Goal: Task Accomplishment & Management: Manage account settings

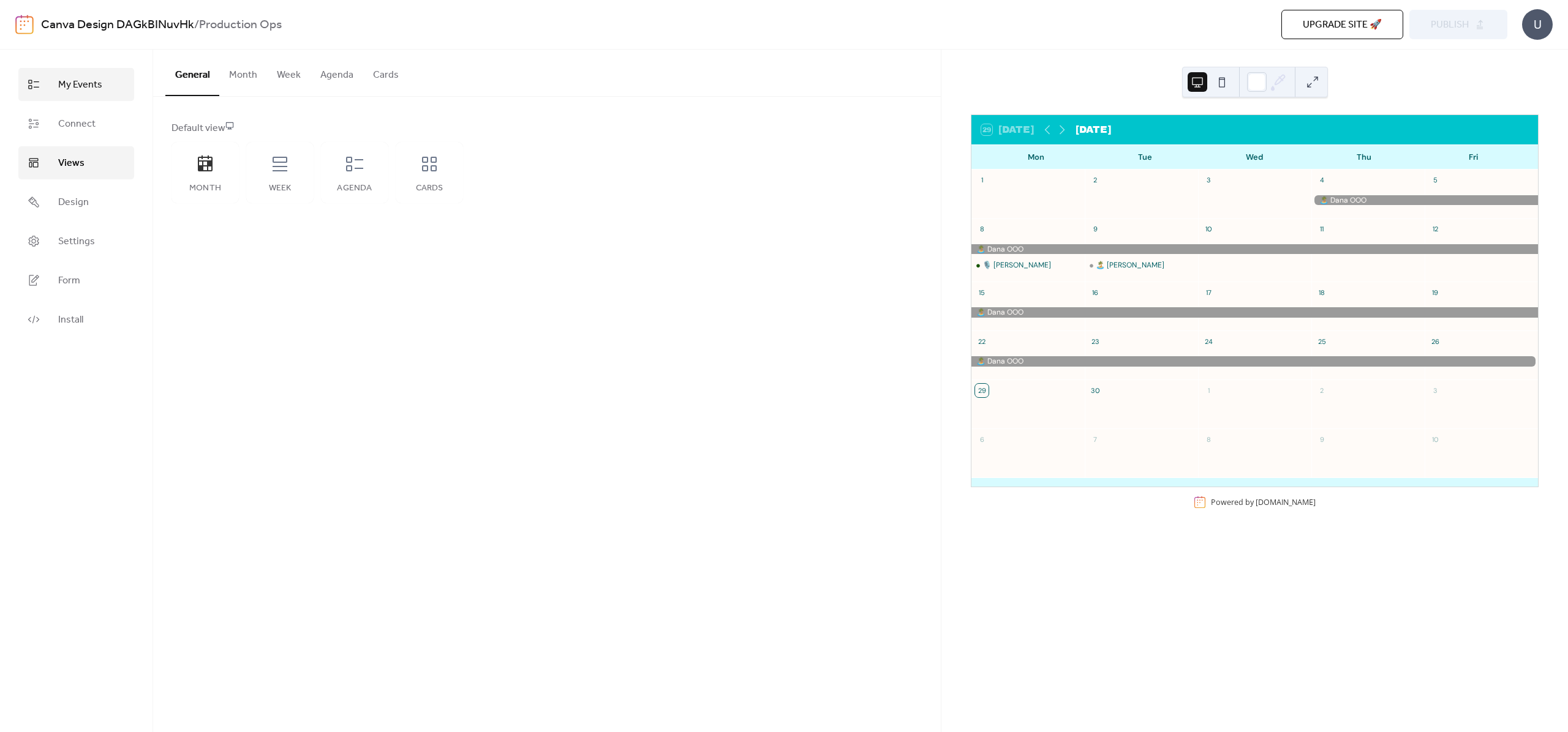
click at [92, 85] on span "My Events" at bounding box center [80, 85] width 44 height 15
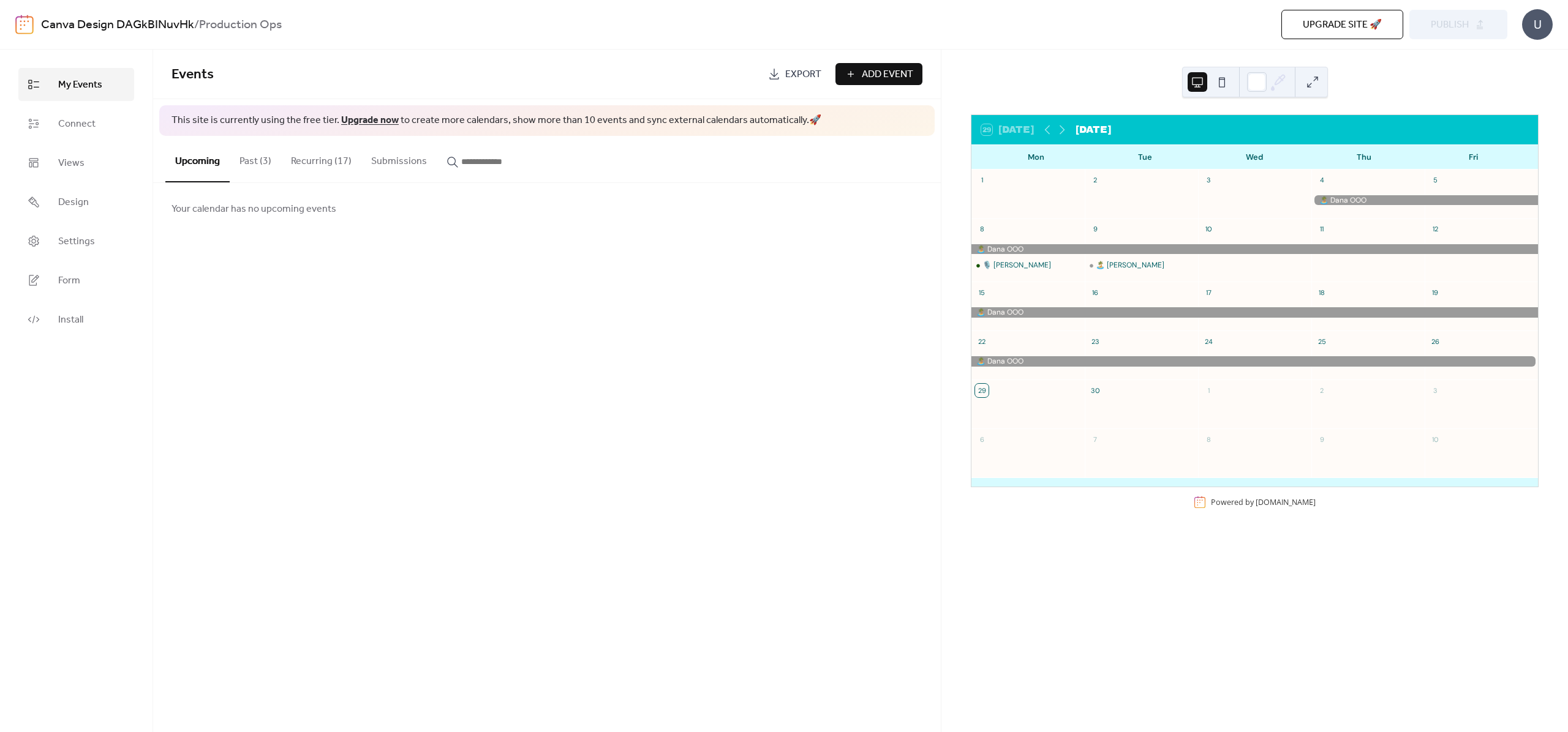
click at [259, 163] on button "Past (3)" at bounding box center [255, 158] width 51 height 46
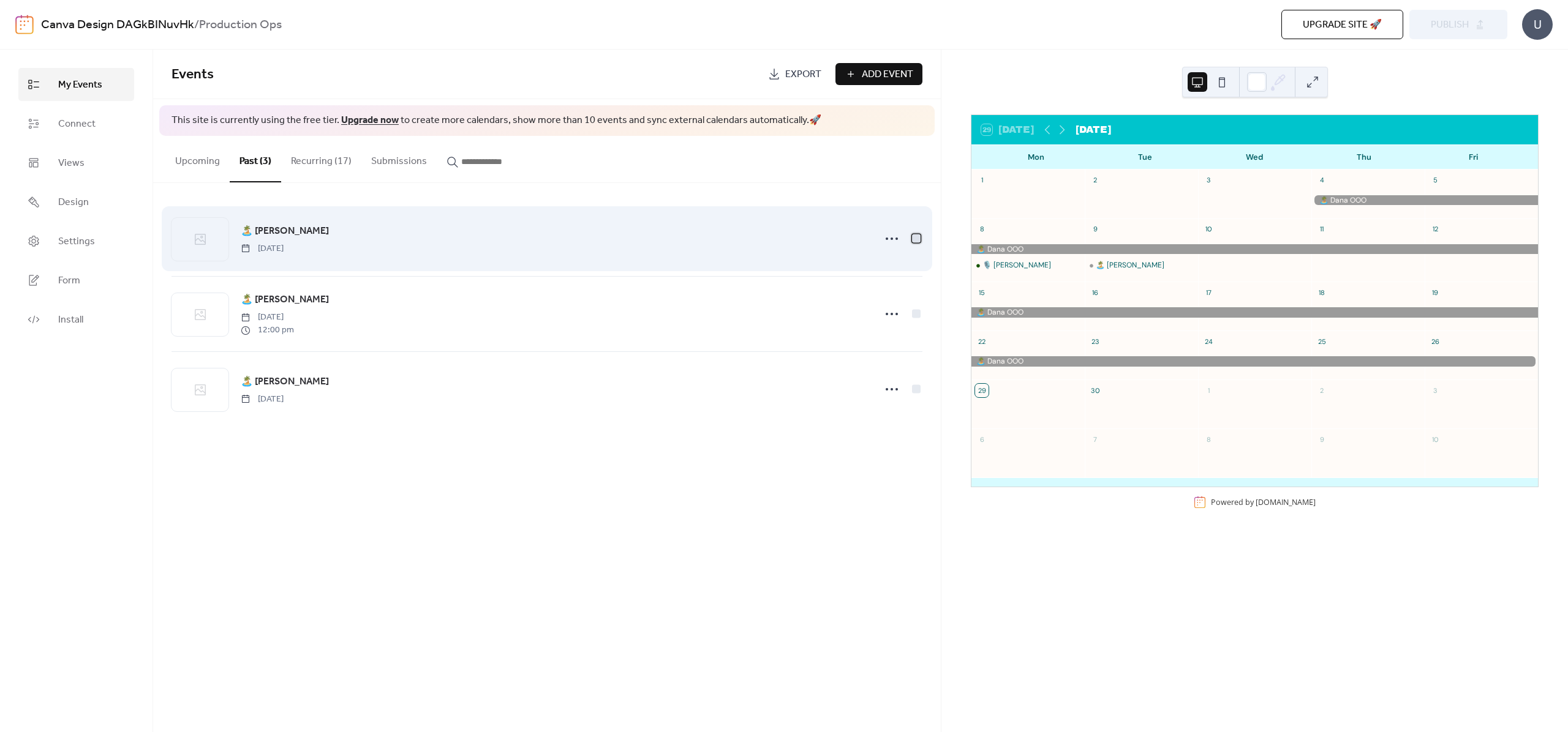
click at [917, 240] on div at bounding box center [916, 239] width 8 height 8
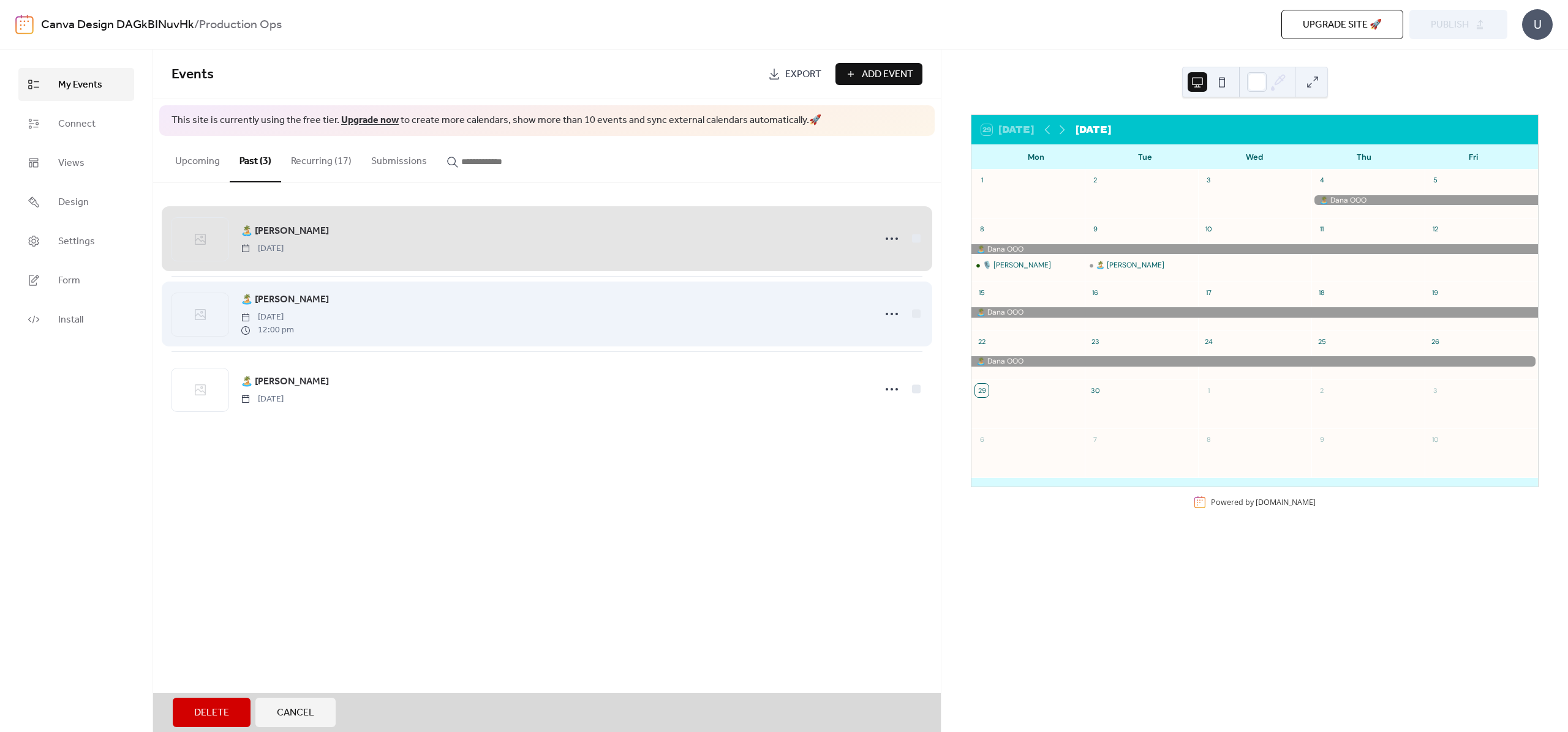
click at [915, 315] on div "🏝️ [PERSON_NAME] [DATE] 12:00 pm" at bounding box center [547, 313] width 751 height 75
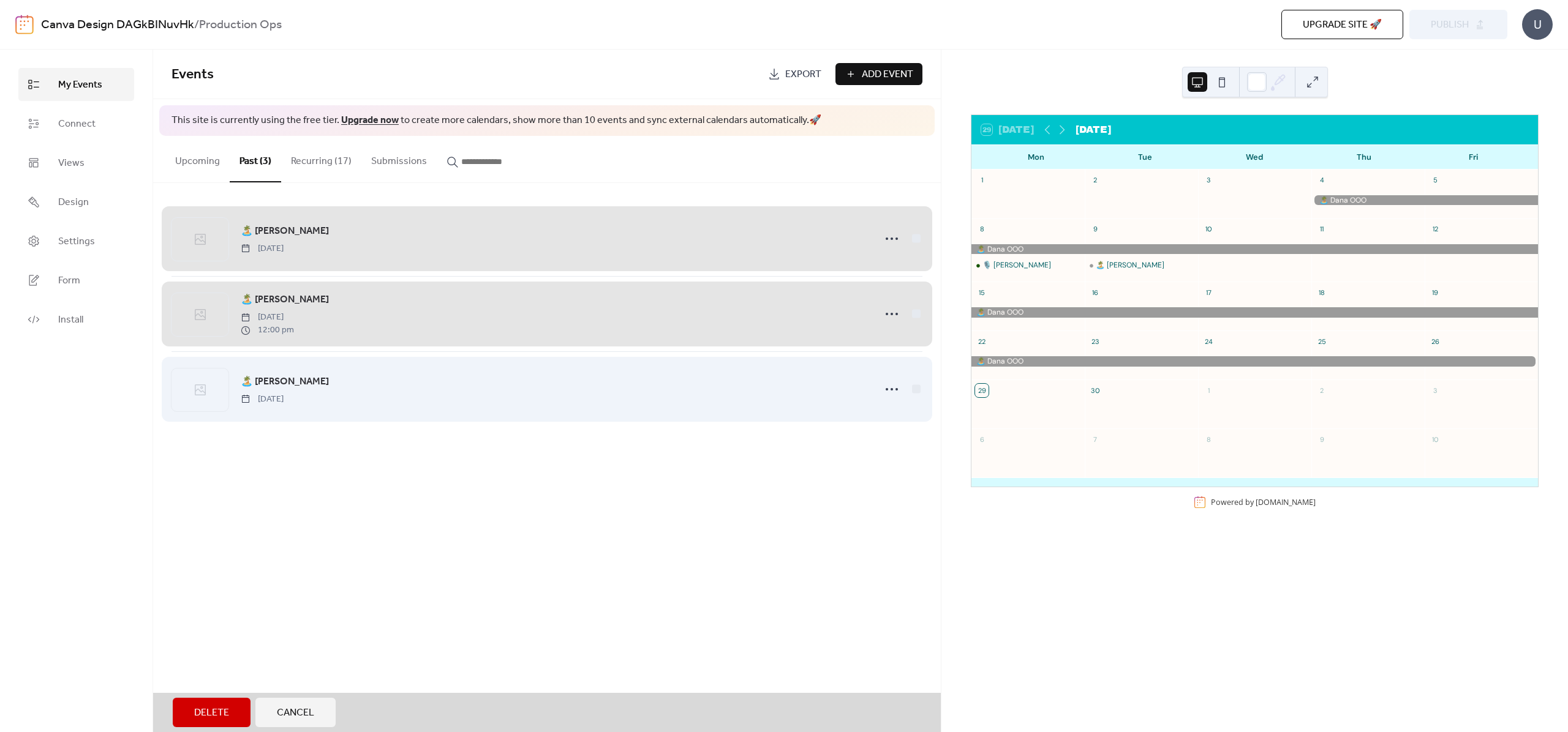
click at [913, 385] on div "🏝️ [PERSON_NAME] [DATE]" at bounding box center [547, 389] width 751 height 75
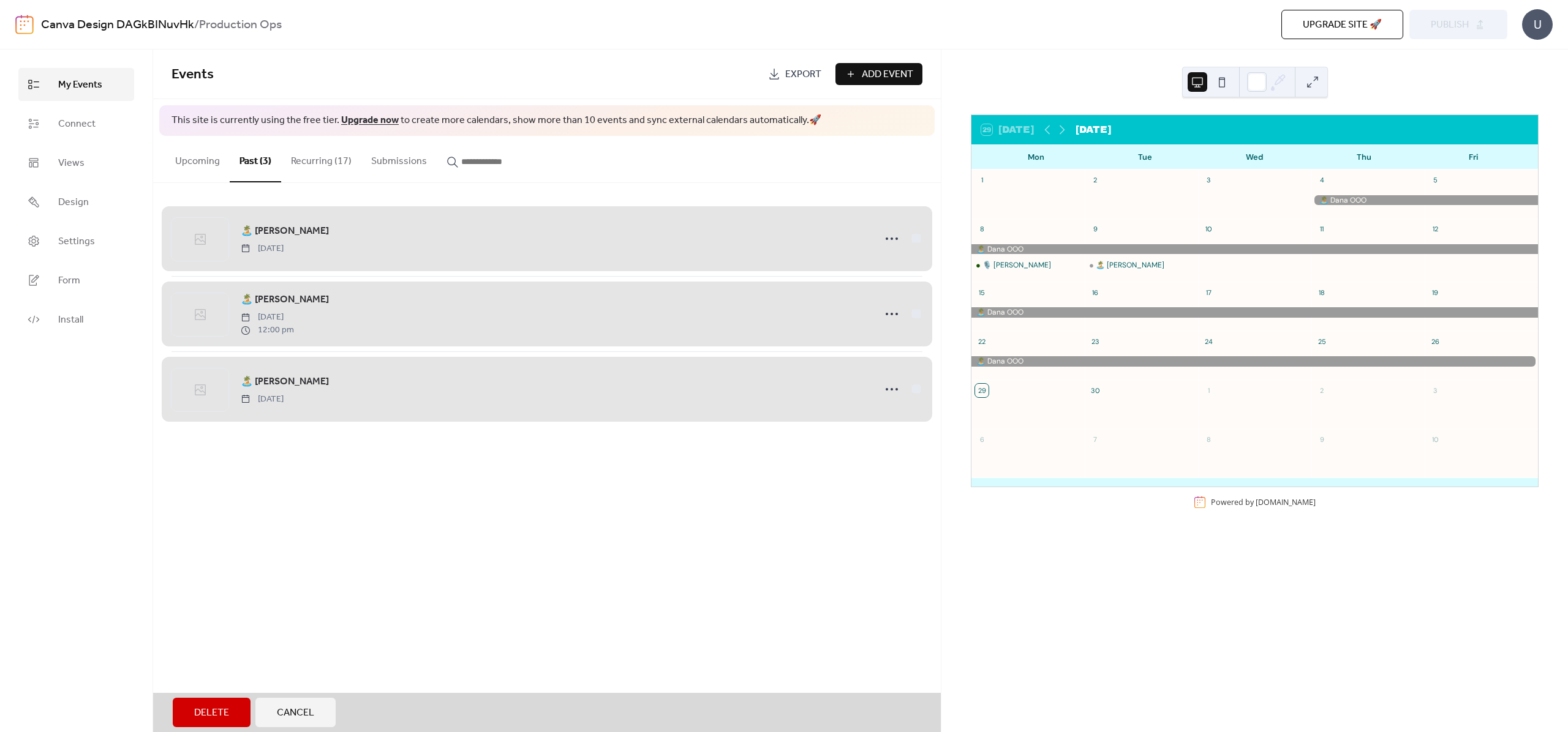
click at [207, 706] on span "Delete" at bounding box center [212, 713] width 35 height 15
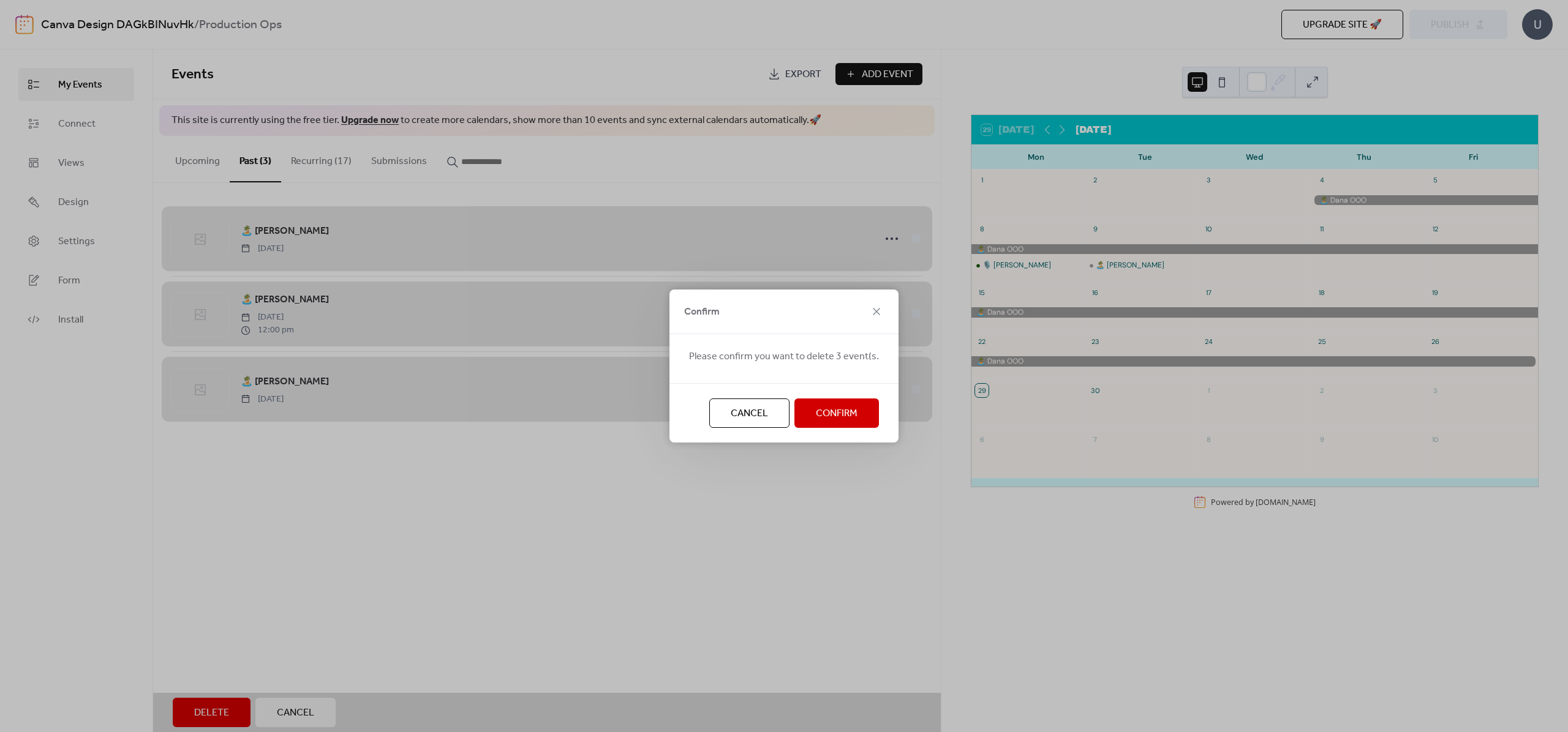
click at [839, 409] on span "Confirm" at bounding box center [836, 413] width 41 height 15
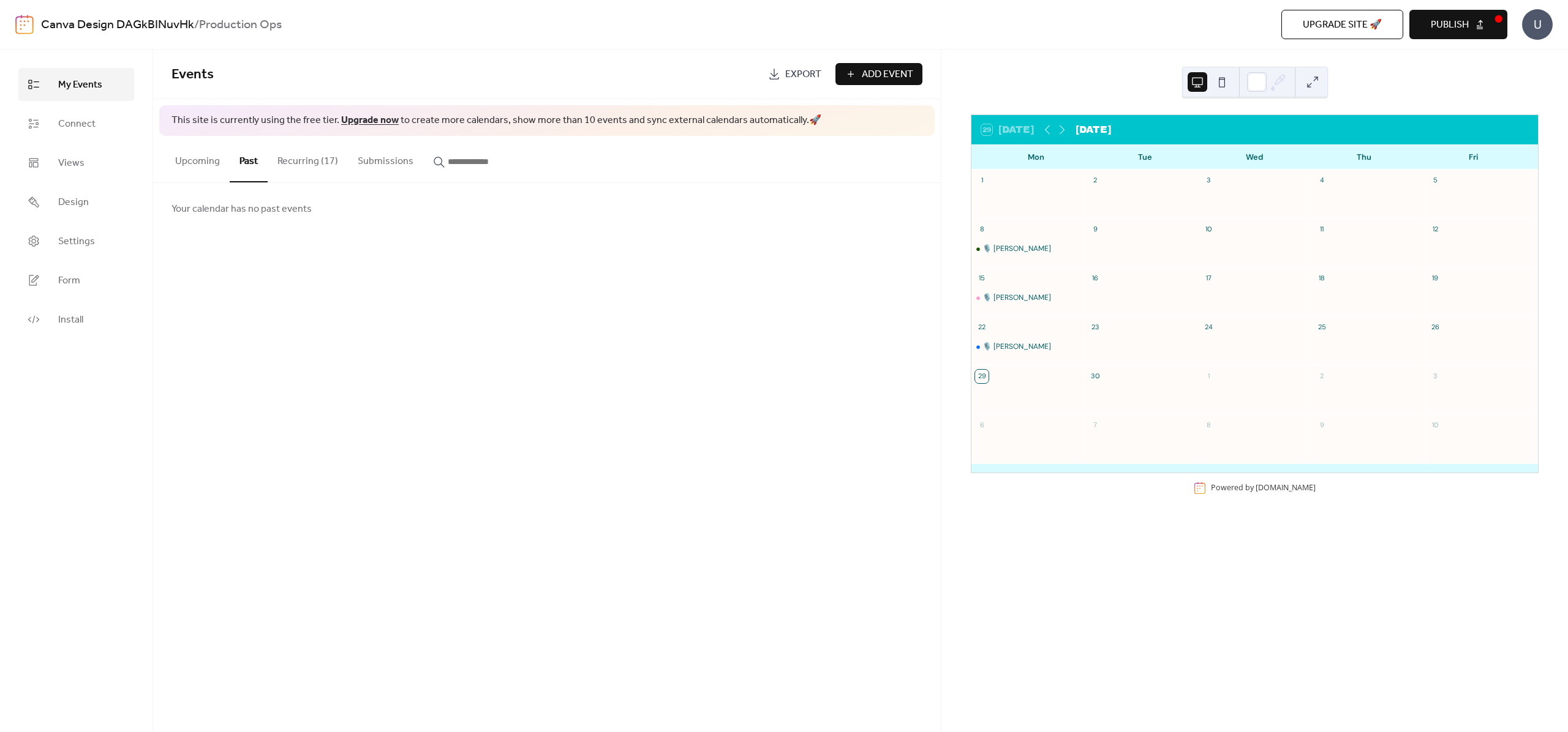
click at [301, 164] on button "Recurring (17)" at bounding box center [308, 158] width 80 height 46
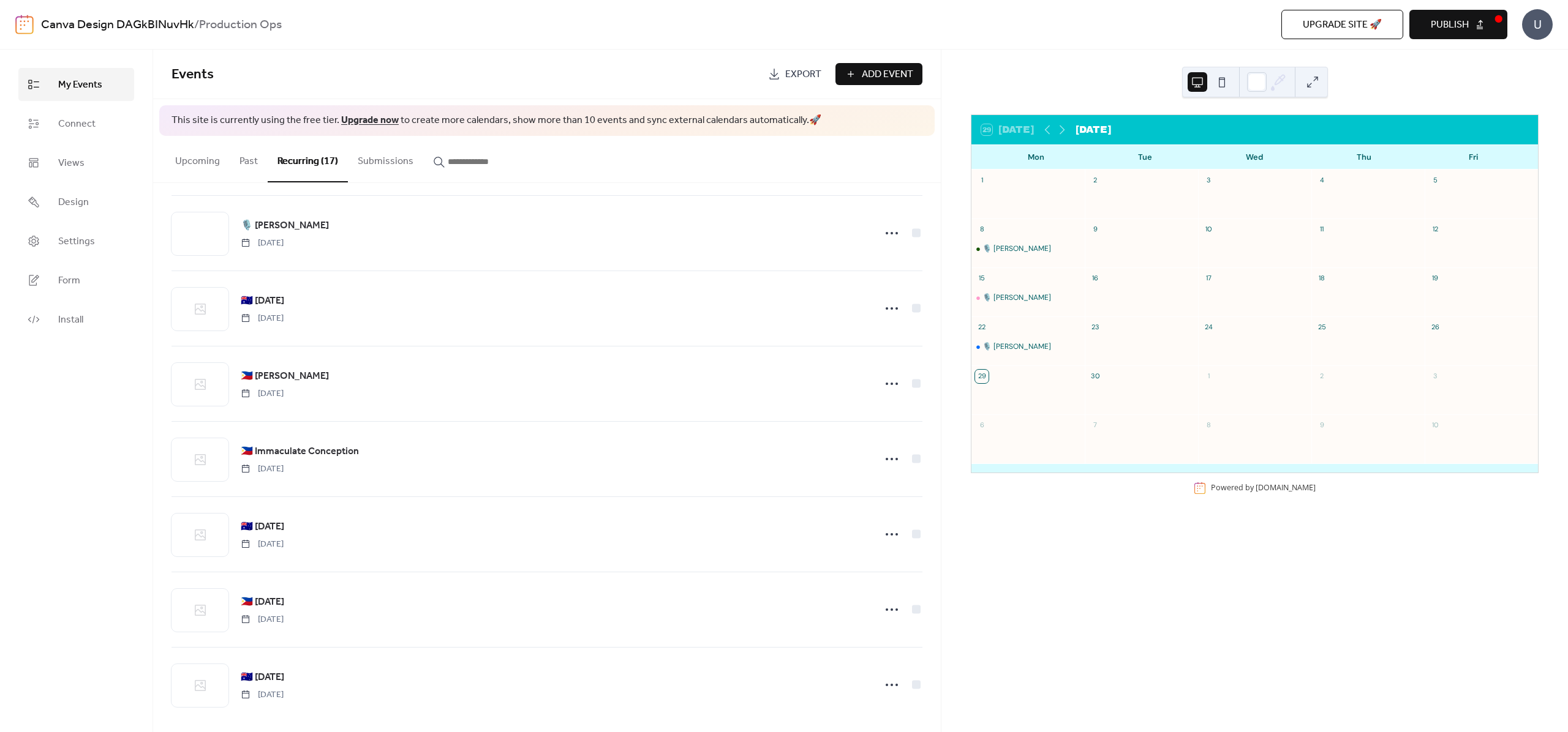
scroll to position [767, 0]
click at [1058, 132] on icon at bounding box center [1062, 130] width 15 height 15
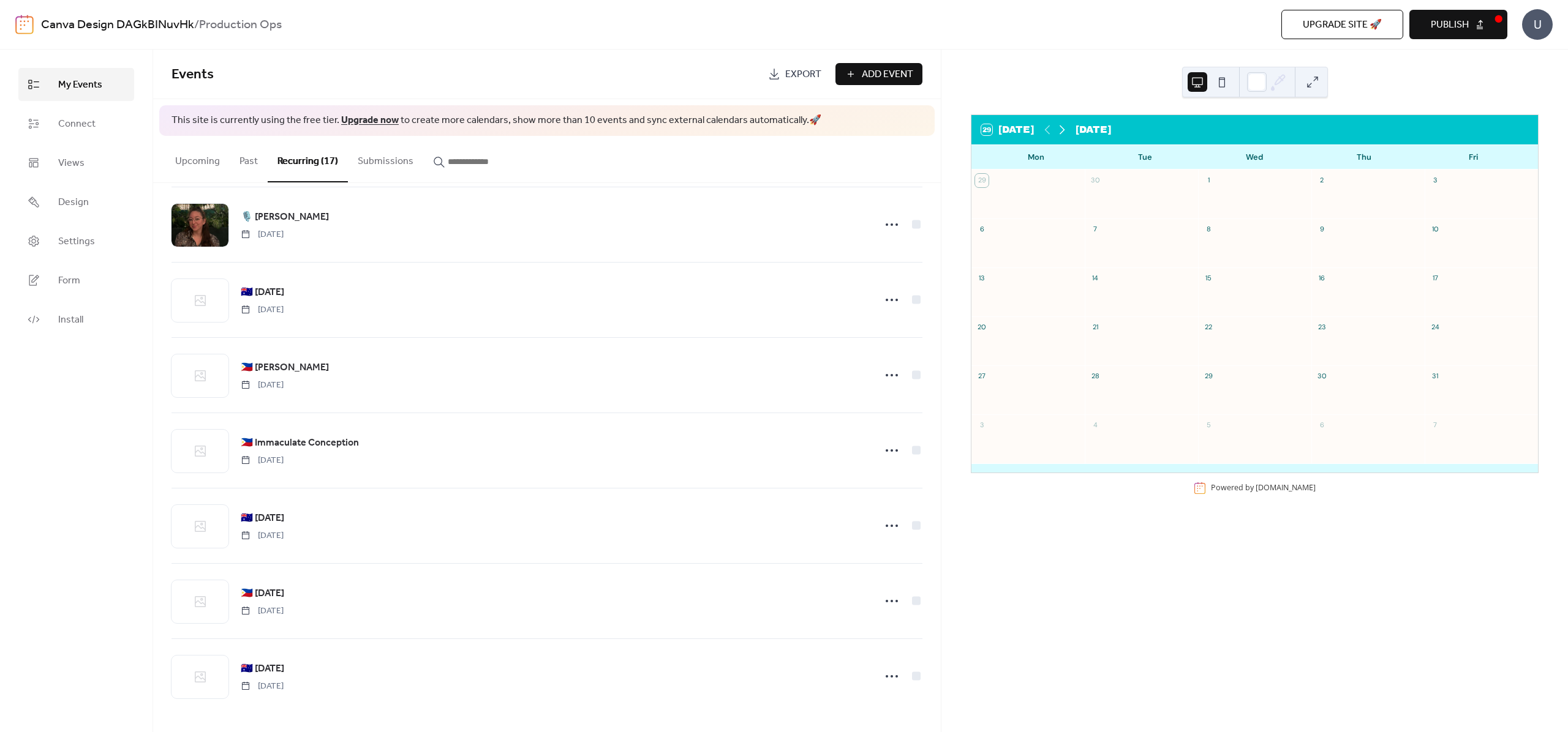
click at [1063, 132] on icon at bounding box center [1063, 130] width 6 height 9
click at [1061, 132] on icon at bounding box center [1063, 130] width 6 height 9
click at [1046, 133] on icon at bounding box center [1047, 130] width 15 height 15
click at [1045, 132] on icon at bounding box center [1047, 130] width 15 height 15
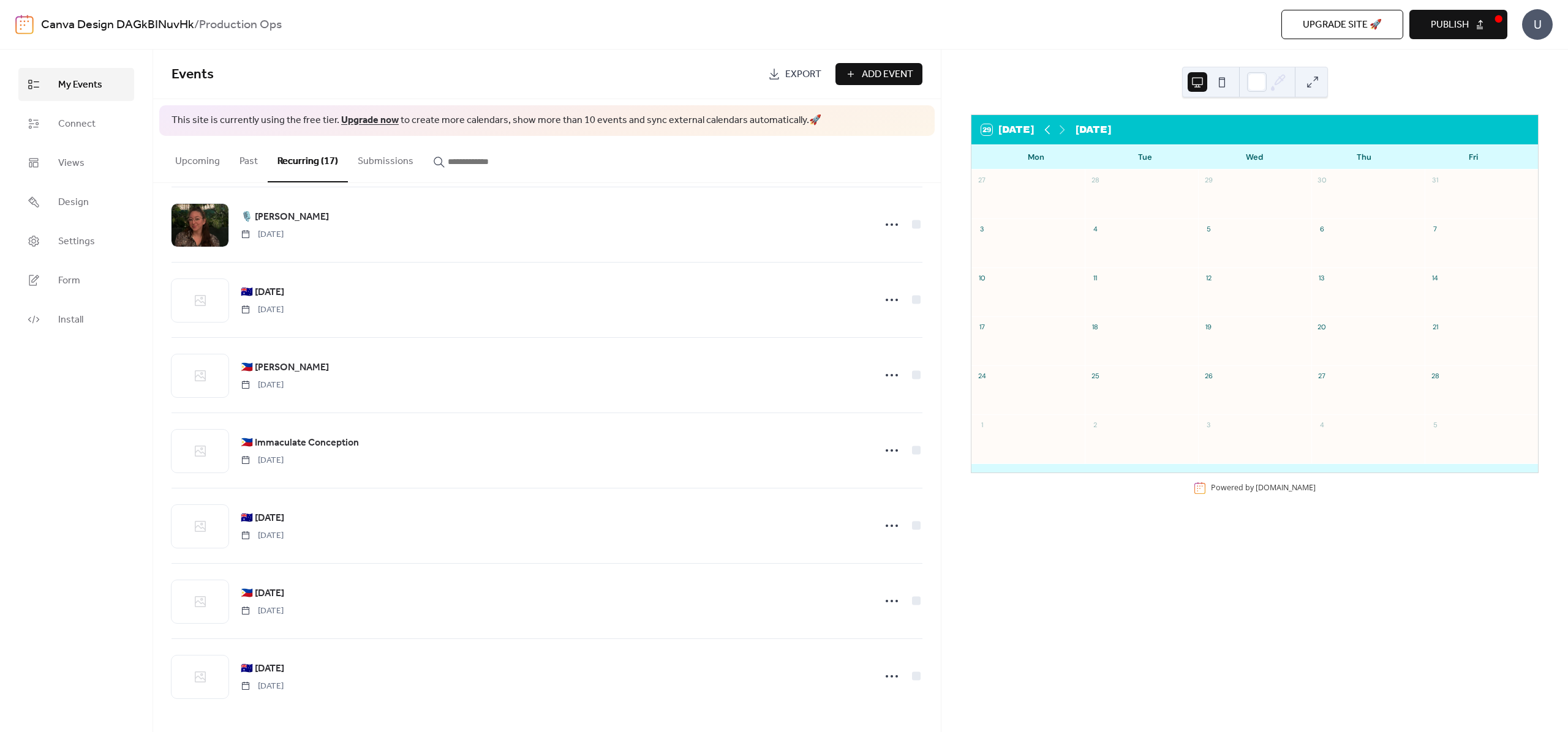
click at [1045, 132] on icon at bounding box center [1047, 130] width 15 height 15
click at [1059, 129] on icon at bounding box center [1062, 130] width 15 height 15
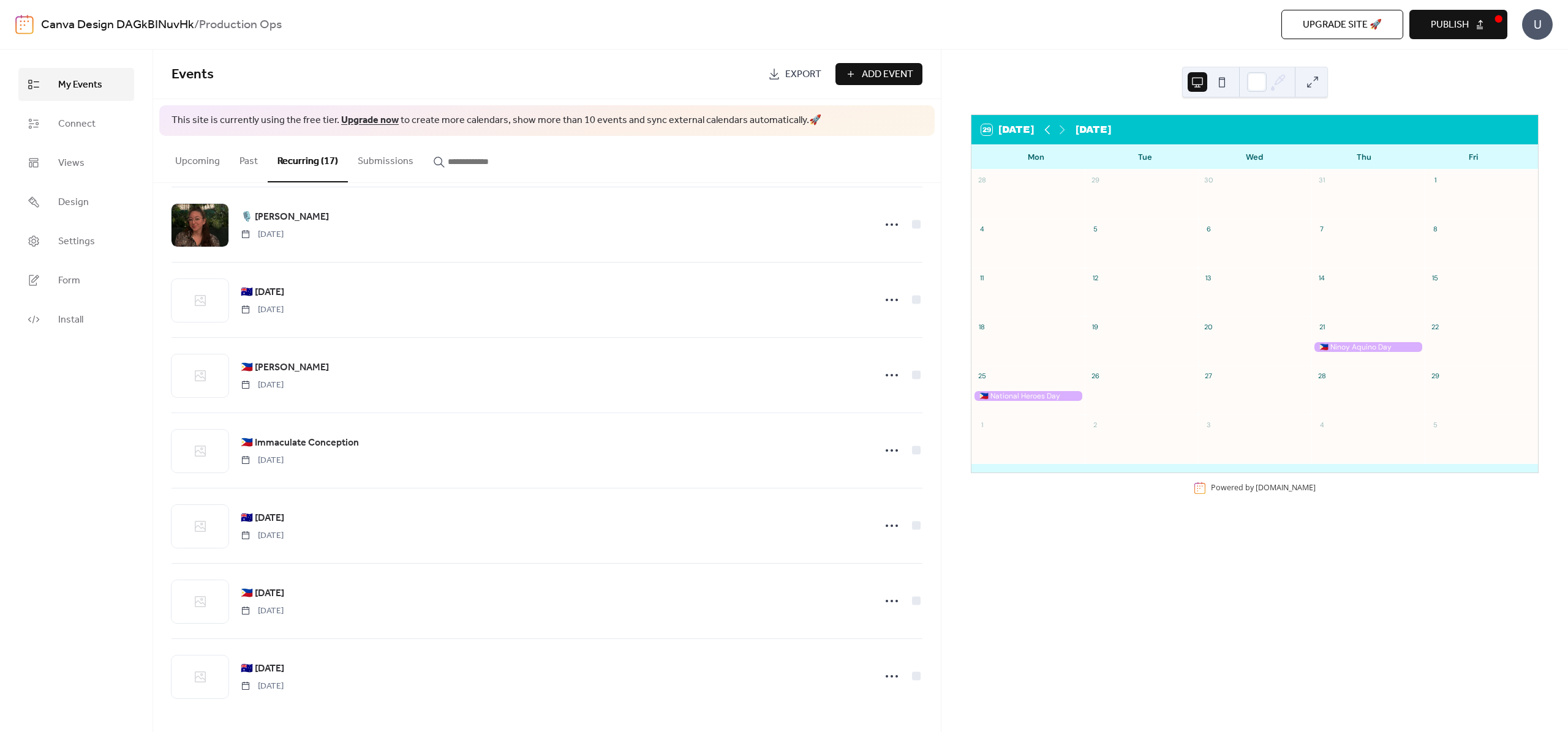
click at [1051, 130] on icon at bounding box center [1047, 130] width 15 height 15
click at [1010, 129] on button "29 [DATE]" at bounding box center [1007, 130] width 61 height 17
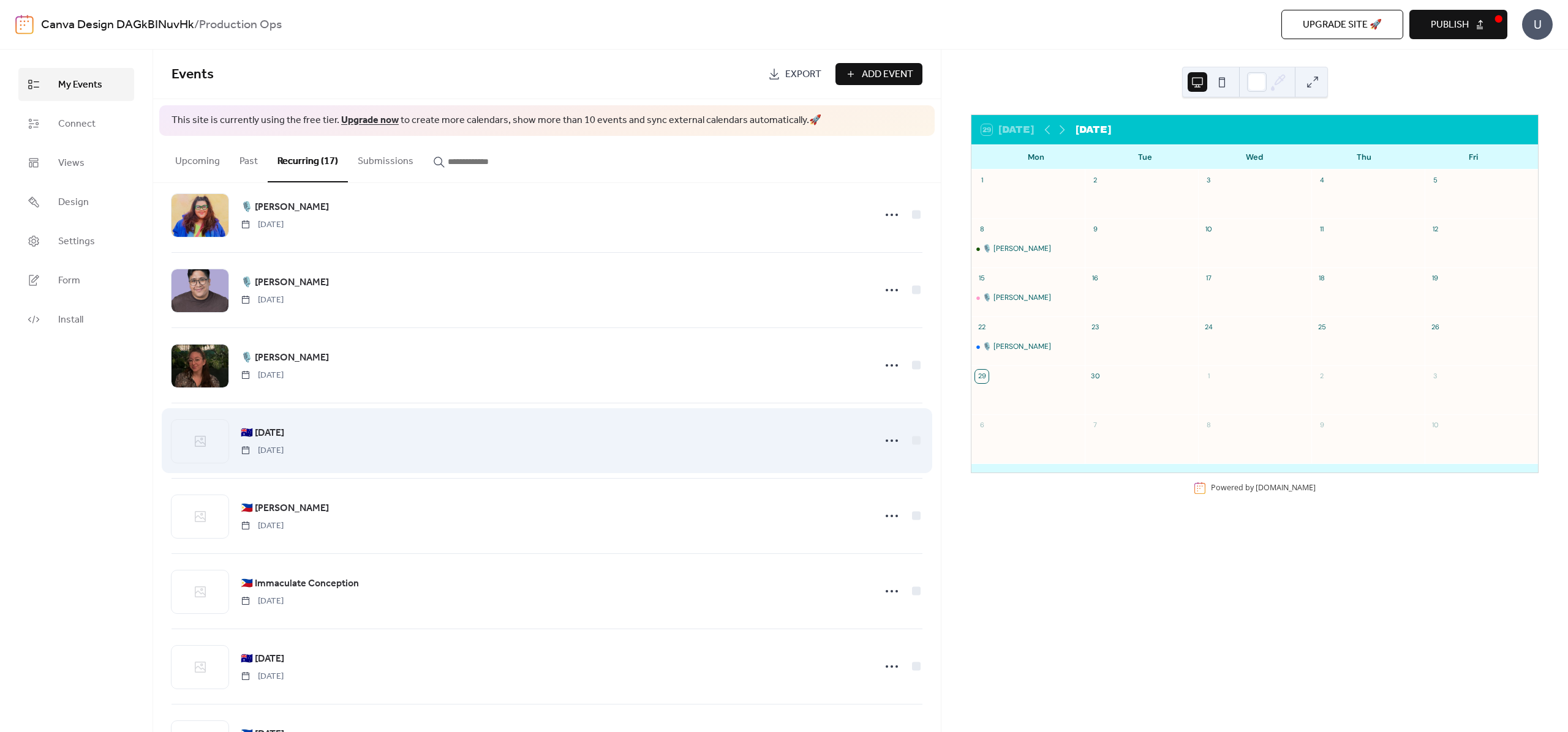
scroll to position [298, 0]
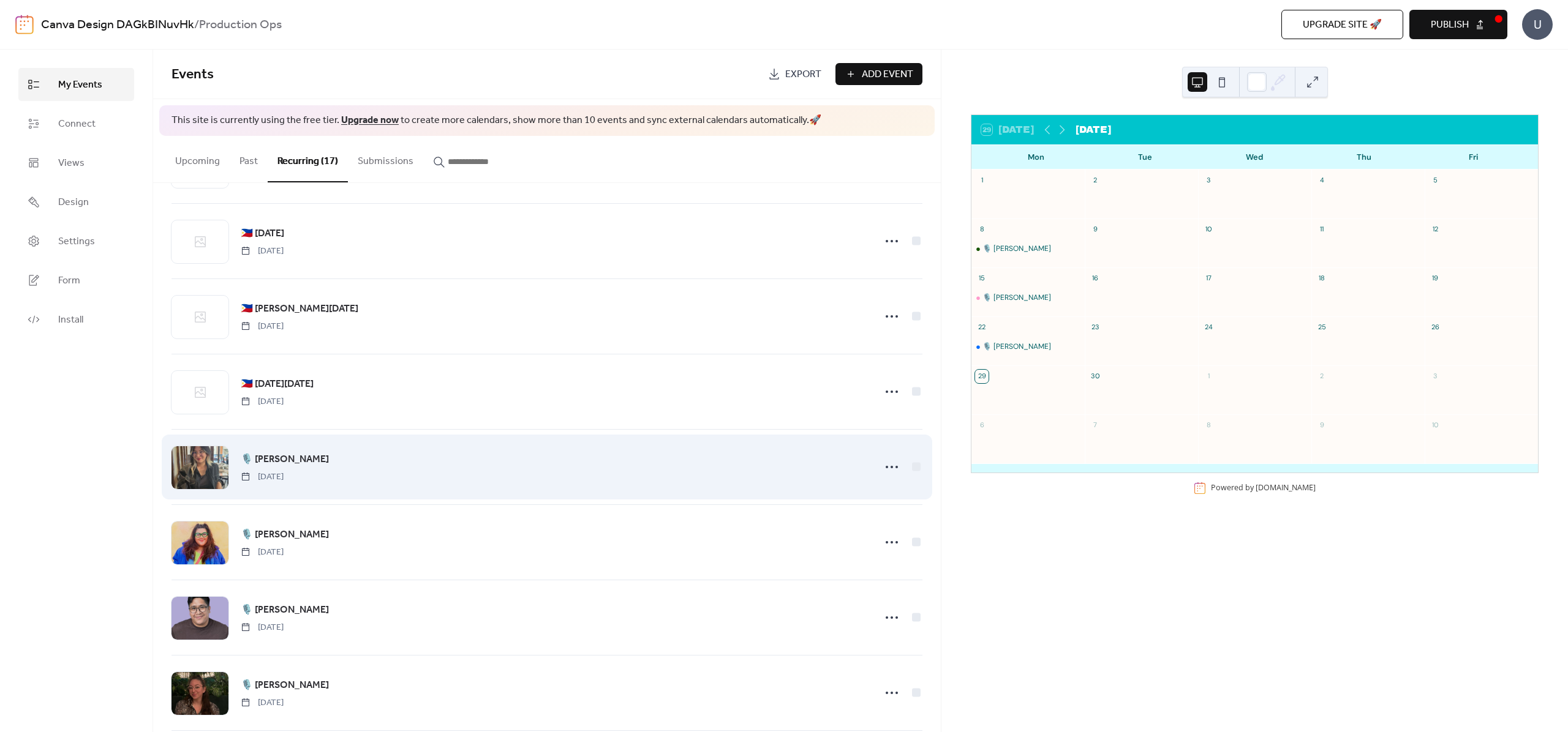
click at [442, 476] on div "🎙️ [PERSON_NAME] [DATE]" at bounding box center [554, 467] width 627 height 32
click at [284, 478] on span "[DATE]" at bounding box center [261, 477] width 43 height 13
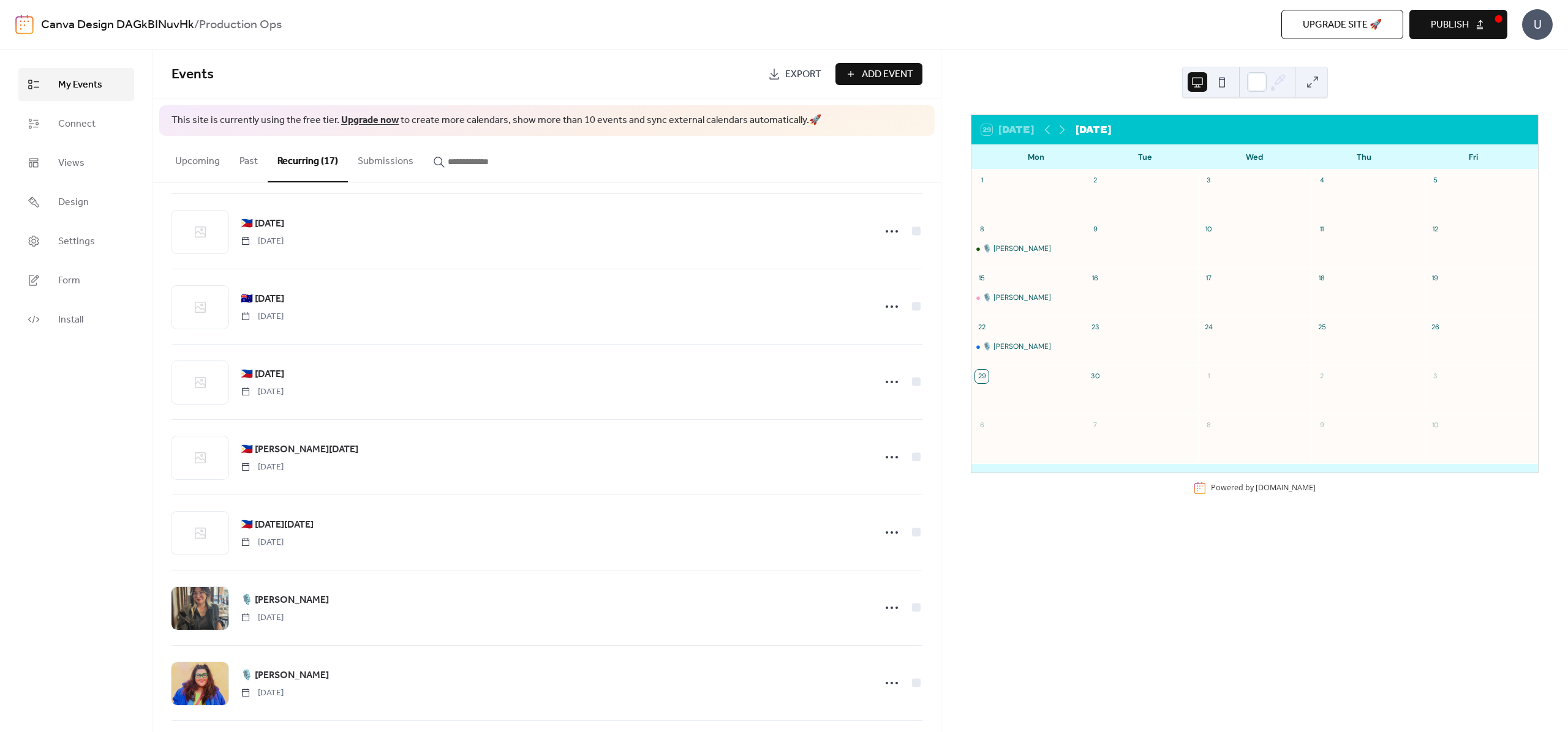
scroll to position [155, 0]
